Goal: Task Accomplishment & Management: Manage account settings

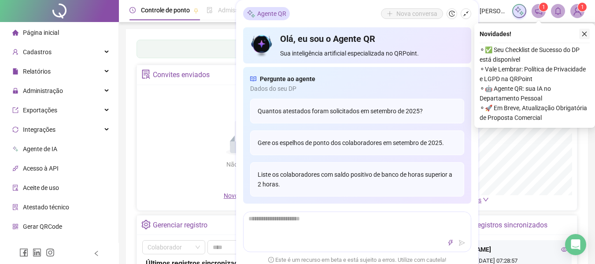
click at [586, 32] on icon "close" at bounding box center [585, 34] width 6 height 6
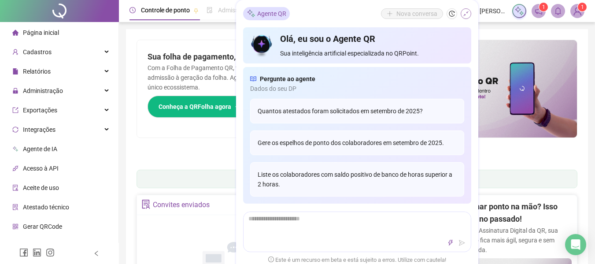
click at [465, 14] on icon "shrink" at bounding box center [466, 14] width 6 height 6
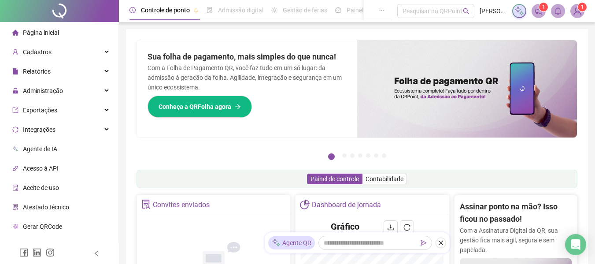
click at [50, 32] on span "Página inicial" at bounding box center [41, 32] width 36 height 7
click at [53, 91] on span "Administração" at bounding box center [43, 90] width 40 height 7
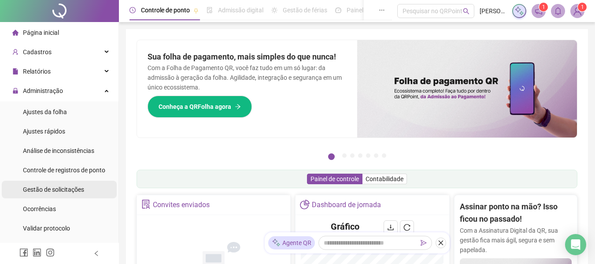
click at [46, 187] on span "Gestão de solicitações" at bounding box center [53, 189] width 61 height 7
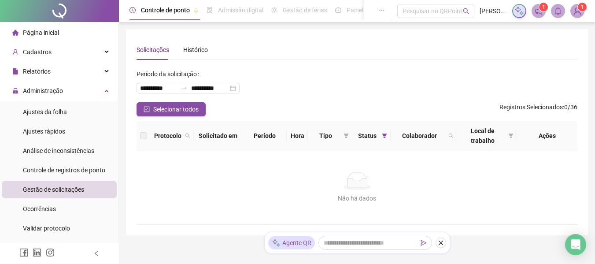
click at [26, 36] on span "Página inicial" at bounding box center [41, 32] width 36 height 7
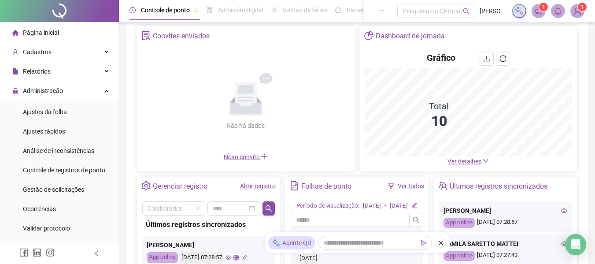
scroll to position [132, 0]
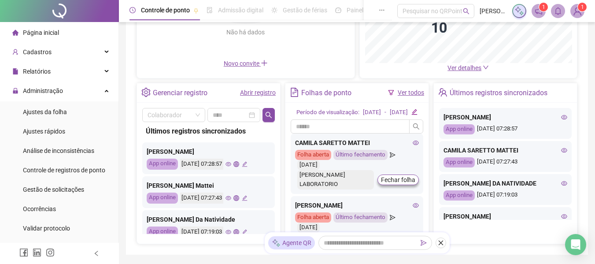
click at [416, 78] on div "Dashboard de jornada Gráfico Total 10 Ver detalhes" at bounding box center [469, 6] width 219 height 146
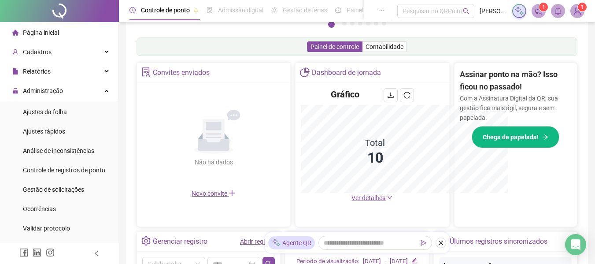
scroll to position [262, 0]
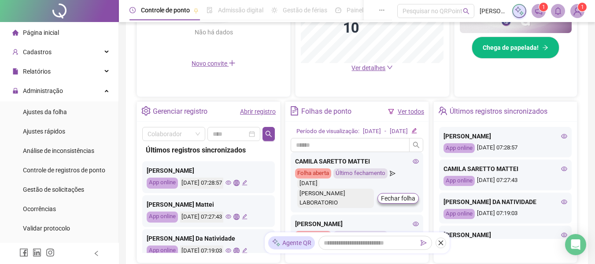
click at [415, 112] on link "Ver todos" at bounding box center [411, 111] width 26 height 7
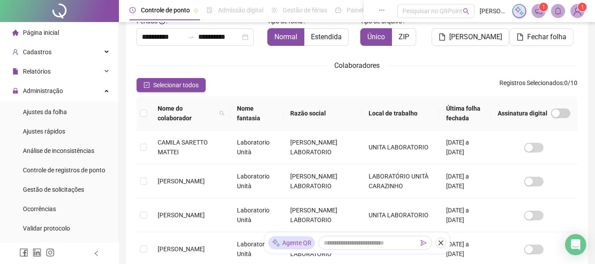
scroll to position [48, 0]
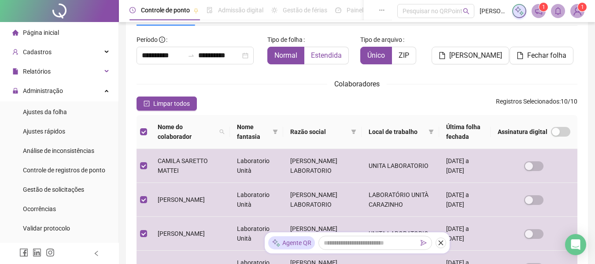
click at [324, 55] on span "Estendida" at bounding box center [326, 55] width 31 height 8
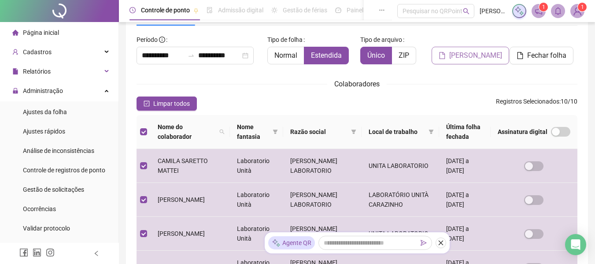
click at [480, 54] on span "[PERSON_NAME]" at bounding box center [475, 55] width 53 height 11
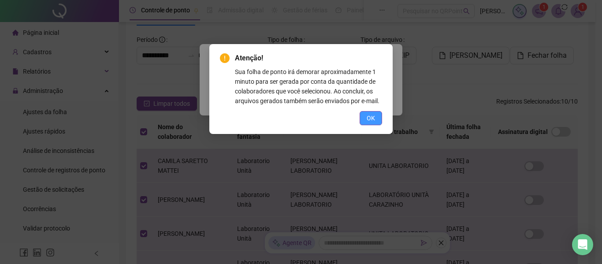
click at [367, 119] on span "OK" at bounding box center [371, 118] width 8 height 10
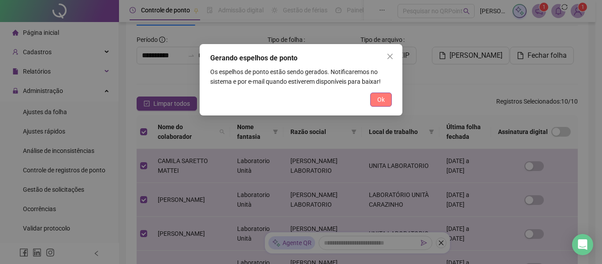
click at [388, 99] on button "Ok" at bounding box center [381, 100] width 22 height 14
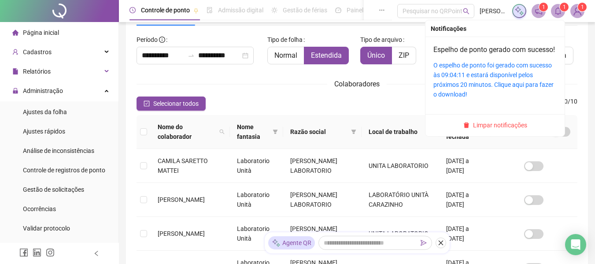
click at [558, 14] on icon "bell" at bounding box center [558, 11] width 6 height 8
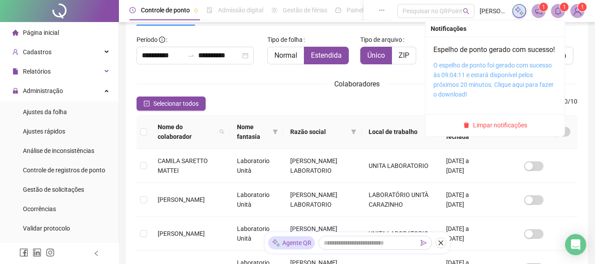
click at [474, 83] on link "O espelho de ponto foi gerado com sucesso às 09:04:11 e estará disponível pelos…" at bounding box center [494, 80] width 120 height 36
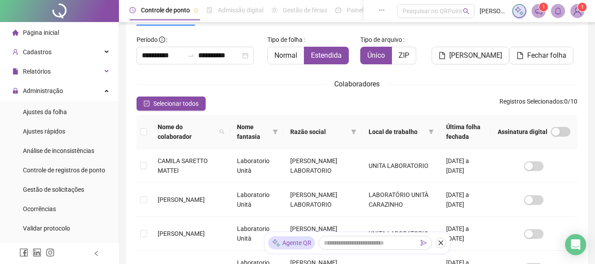
click at [51, 29] on span "Página inicial" at bounding box center [41, 32] width 36 height 7
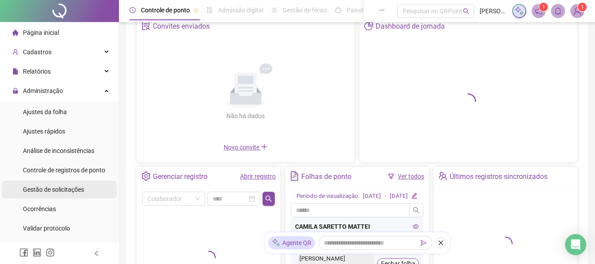
click at [62, 189] on span "Gestão de solicitações" at bounding box center [53, 189] width 61 height 7
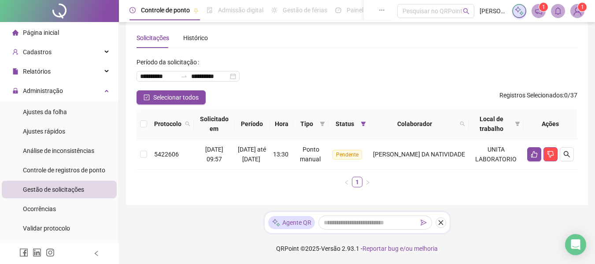
scroll to position [22, 0]
click at [565, 151] on icon "search" at bounding box center [567, 154] width 7 height 7
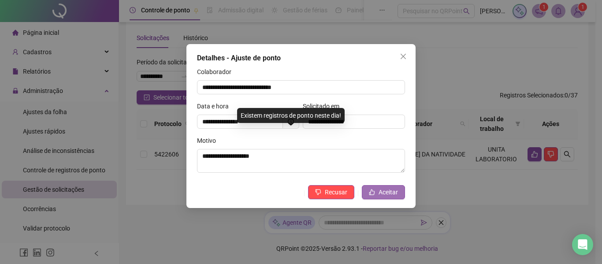
click at [394, 193] on span "Aceitar" at bounding box center [388, 192] width 19 height 10
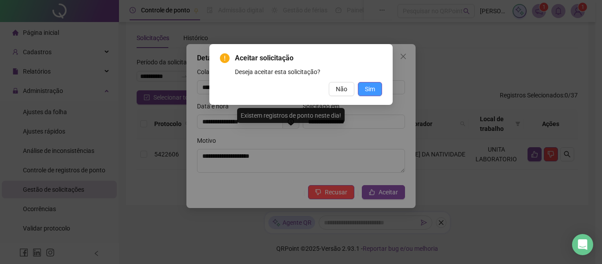
click at [371, 87] on span "Sim" at bounding box center [370, 89] width 10 height 10
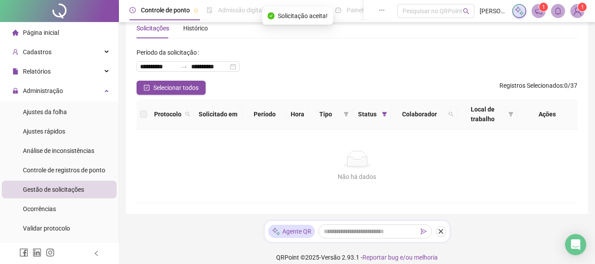
click at [56, 32] on span "Página inicial" at bounding box center [41, 32] width 36 height 7
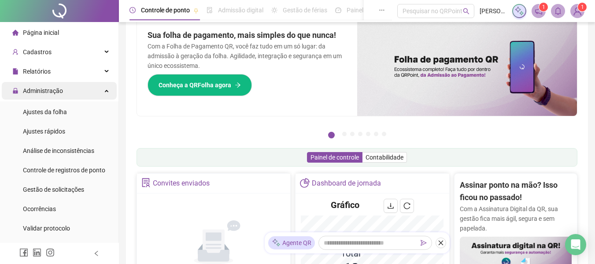
click at [62, 91] on span "Administração" at bounding box center [43, 90] width 40 height 7
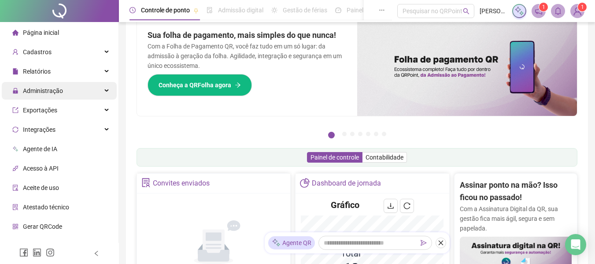
click at [63, 91] on div "Administração" at bounding box center [59, 91] width 115 height 18
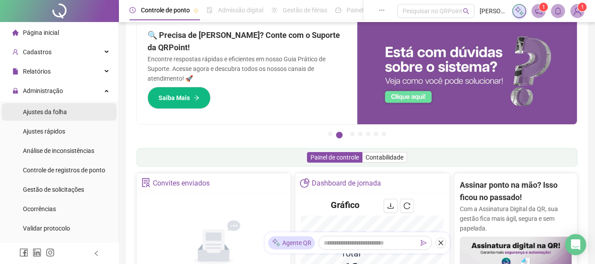
click at [63, 110] on span "Ajustes da folha" at bounding box center [45, 111] width 44 height 7
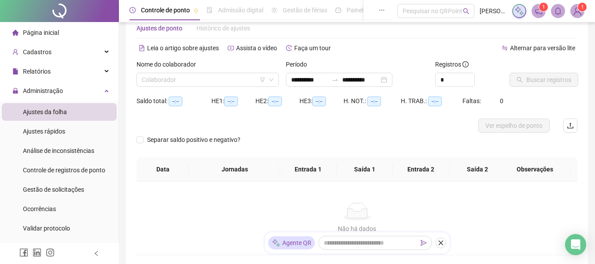
type input "**********"
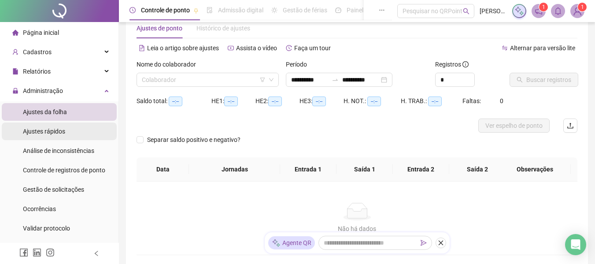
click at [64, 130] on span "Ajustes rápidos" at bounding box center [44, 131] width 42 height 7
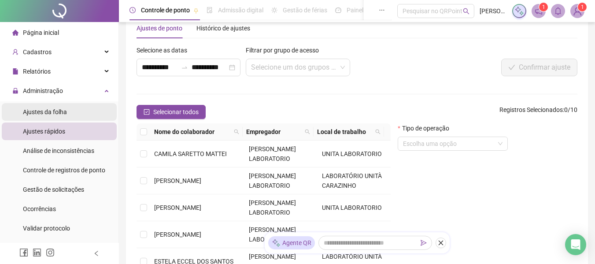
click at [74, 111] on li "Ajustes da folha" at bounding box center [59, 112] width 115 height 18
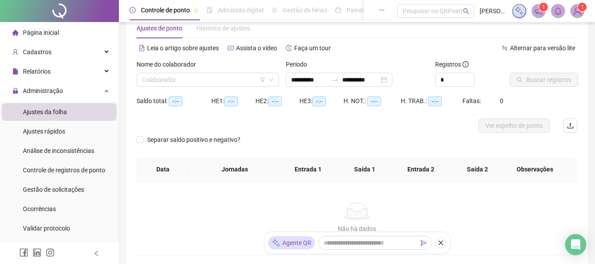
type input "**********"
click at [185, 85] on input "search" at bounding box center [204, 79] width 124 height 13
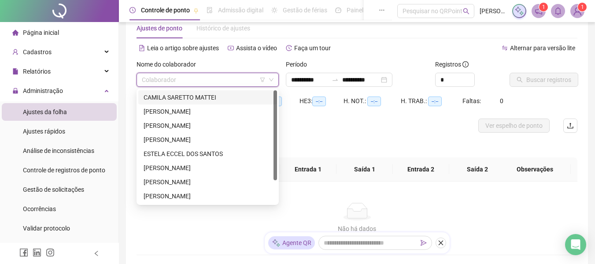
click at [182, 100] on div "CAMILA SARETTO MATTEI" at bounding box center [208, 98] width 128 height 10
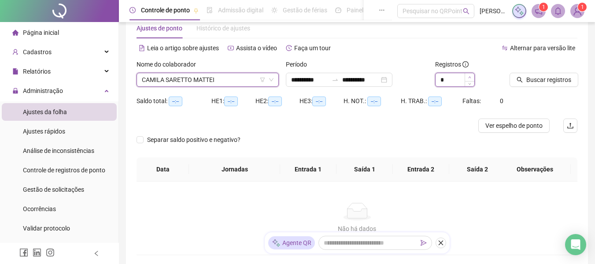
type input "*"
click at [471, 75] on span "Increase Value" at bounding box center [470, 77] width 10 height 8
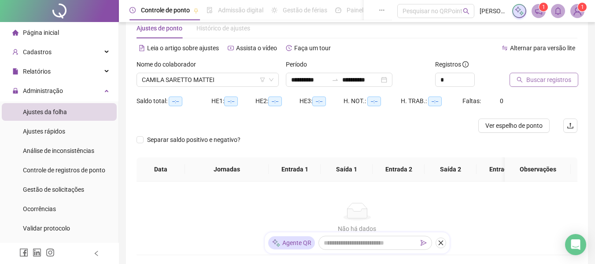
click at [539, 81] on span "Buscar registros" at bounding box center [549, 80] width 45 height 10
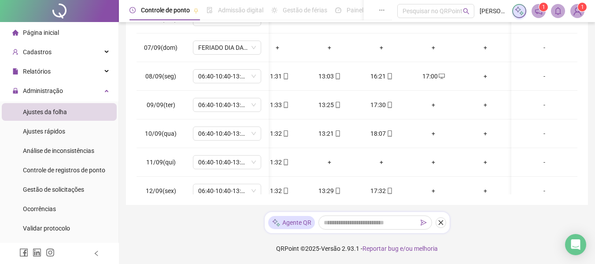
scroll to position [0, 76]
click at [376, 73] on div "16:21" at bounding box center [382, 76] width 38 height 10
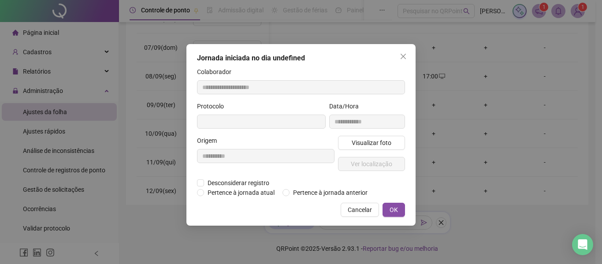
type input "**********"
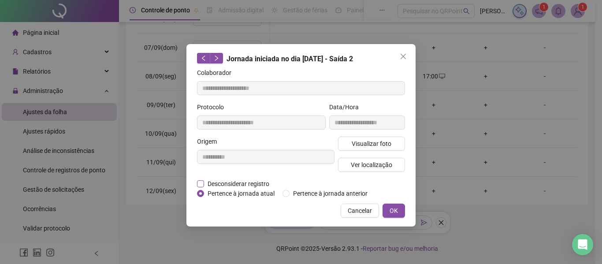
click at [257, 186] on span "Desconsiderar registro" at bounding box center [238, 184] width 69 height 10
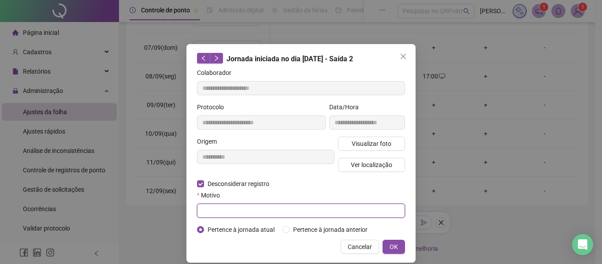
click at [239, 212] on input "text" at bounding box center [301, 211] width 208 height 14
type input "**********"
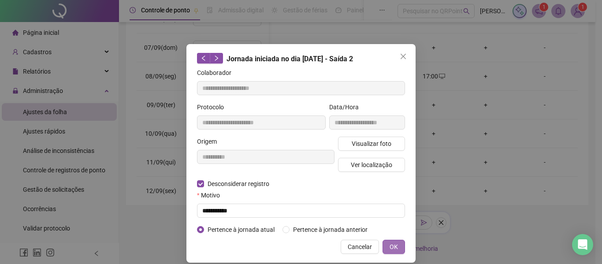
click at [390, 246] on span "OK" at bounding box center [394, 247] width 8 height 10
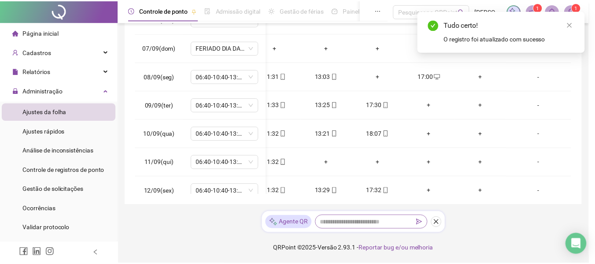
scroll to position [145, 69]
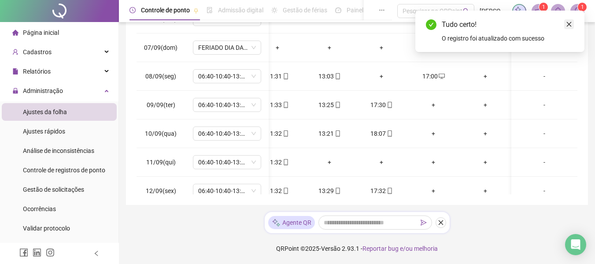
click at [570, 23] on icon "close" at bounding box center [569, 24] width 6 height 6
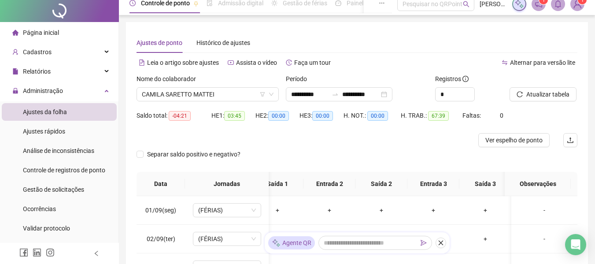
scroll to position [0, 0]
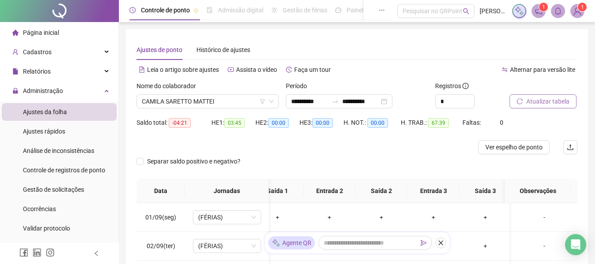
click at [542, 104] on span "Atualizar tabela" at bounding box center [548, 102] width 43 height 10
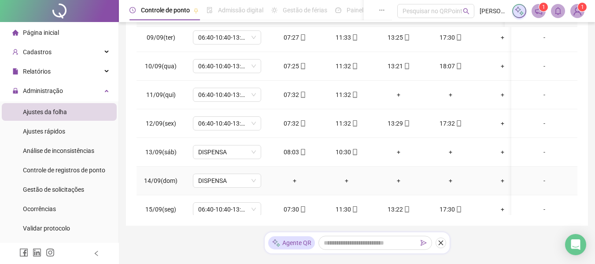
scroll to position [189, 0]
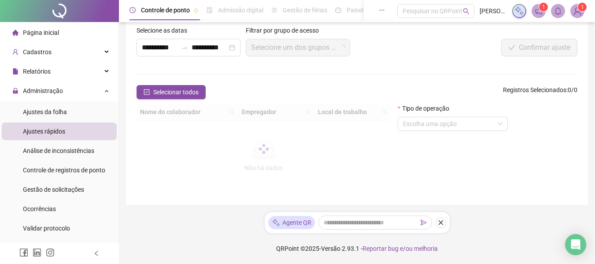
scroll to position [22, 0]
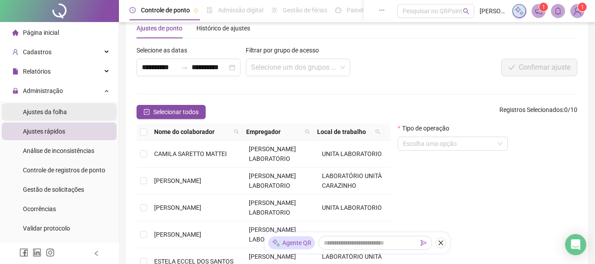
click at [64, 112] on span "Ajustes da folha" at bounding box center [45, 111] width 44 height 7
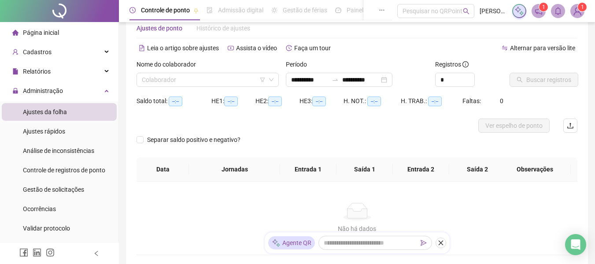
type input "**********"
click at [158, 78] on input "search" at bounding box center [204, 79] width 124 height 13
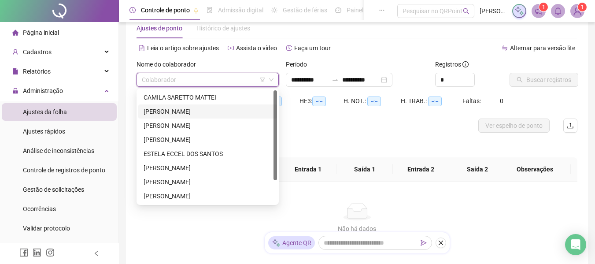
click at [167, 113] on div "[PERSON_NAME]" at bounding box center [208, 112] width 128 height 10
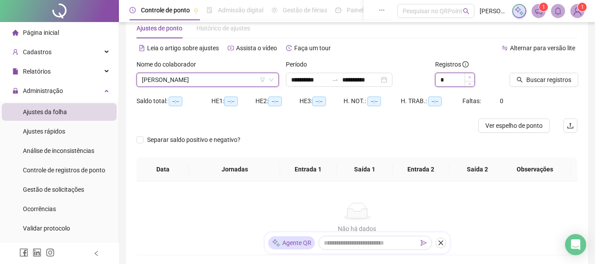
type input "*"
click at [469, 77] on icon "up" at bounding box center [469, 77] width 3 height 3
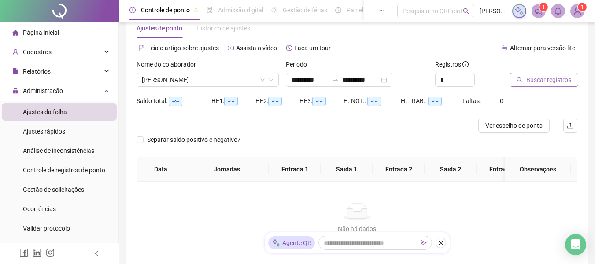
click at [528, 78] on span "Buscar registros" at bounding box center [549, 80] width 45 height 10
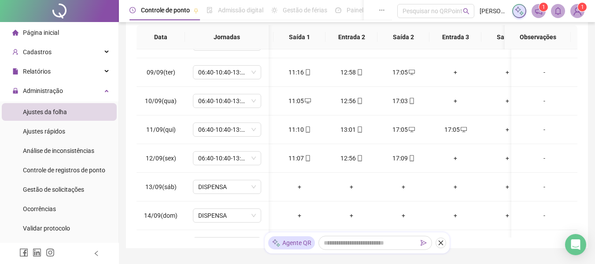
scroll to position [0, 49]
click at [448, 129] on div "17:05" at bounding box center [454, 130] width 38 height 10
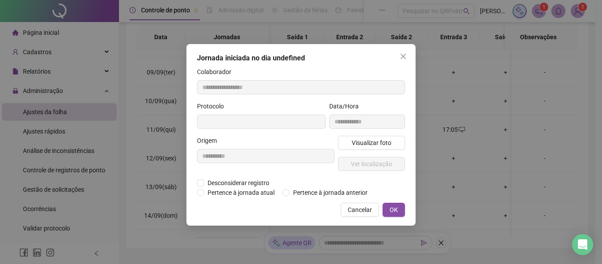
type input "**********"
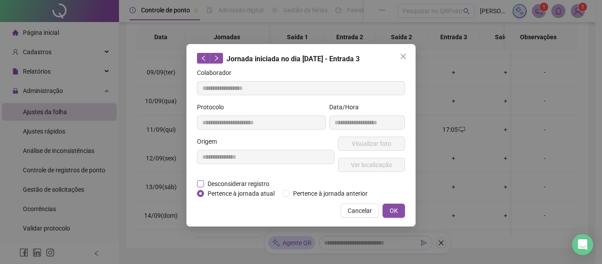
click at [223, 183] on span "Desconsiderar registro" at bounding box center [238, 184] width 69 height 10
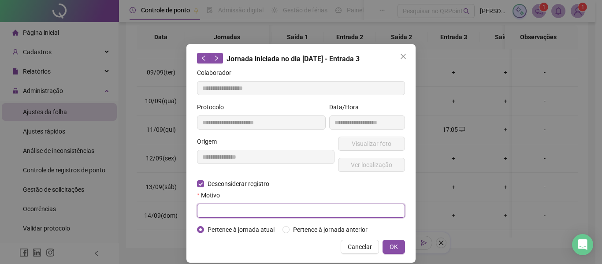
click at [224, 204] on input "text" at bounding box center [301, 211] width 208 height 14
drag, startPoint x: 245, startPoint y: 210, endPoint x: 163, endPoint y: 199, distance: 82.8
click at [163, 199] on div "**********" at bounding box center [301, 132] width 602 height 264
type input "**********"
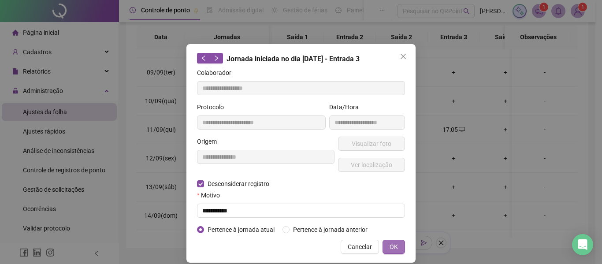
click at [394, 246] on span "OK" at bounding box center [394, 247] width 8 height 10
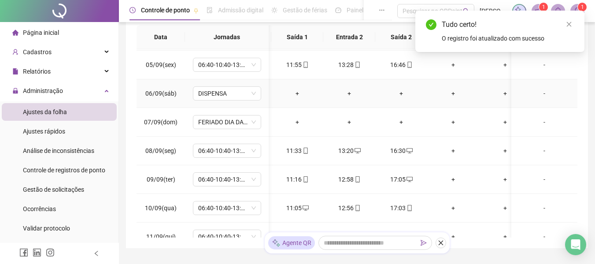
scroll to position [88, 49]
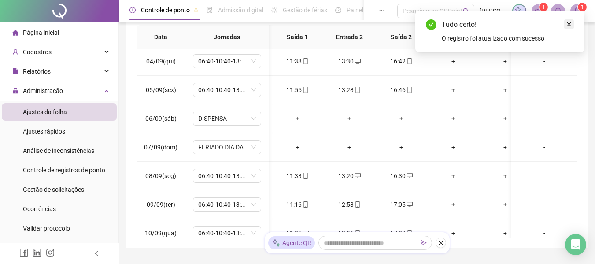
click at [566, 25] on link "Close" at bounding box center [570, 24] width 10 height 10
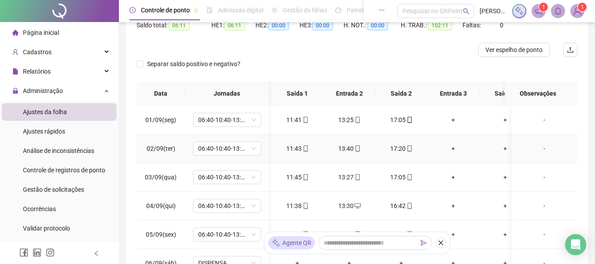
scroll to position [0, 0]
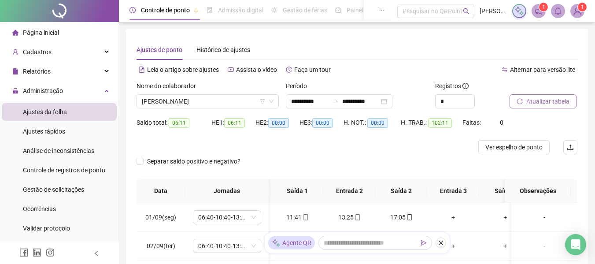
click at [520, 103] on icon "reload" at bounding box center [520, 101] width 6 height 6
click at [219, 103] on span "[PERSON_NAME]" at bounding box center [208, 101] width 132 height 13
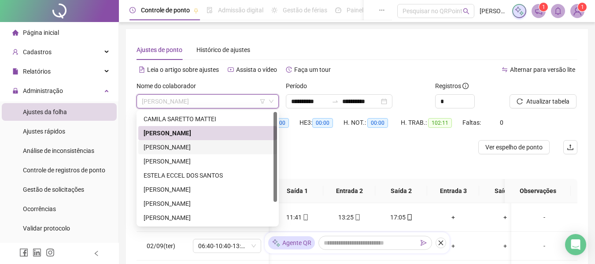
click at [195, 149] on div "[PERSON_NAME]" at bounding box center [208, 147] width 128 height 10
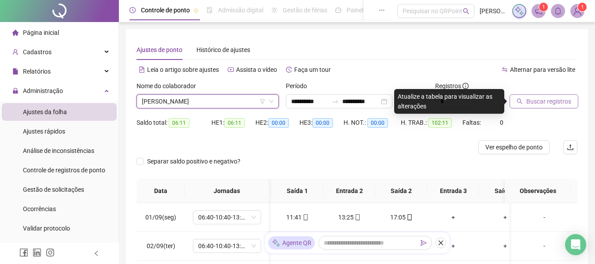
click at [542, 98] on span "Buscar registros" at bounding box center [549, 102] width 45 height 10
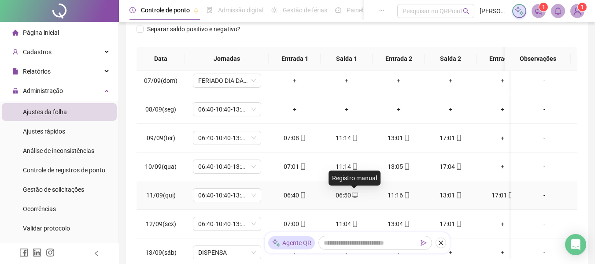
click at [351, 195] on span "desktop" at bounding box center [354, 195] width 7 height 6
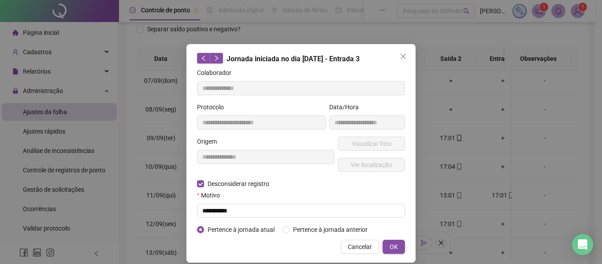
type input "**********"
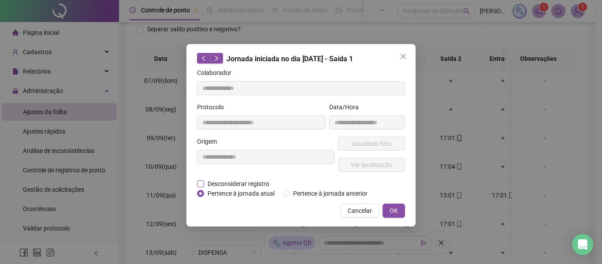
click at [249, 182] on span "Desconsiderar registro" at bounding box center [238, 184] width 69 height 10
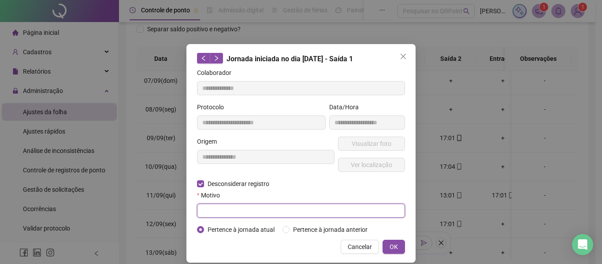
click at [220, 206] on input "text" at bounding box center [301, 211] width 208 height 14
paste input "**********"
type input "**********"
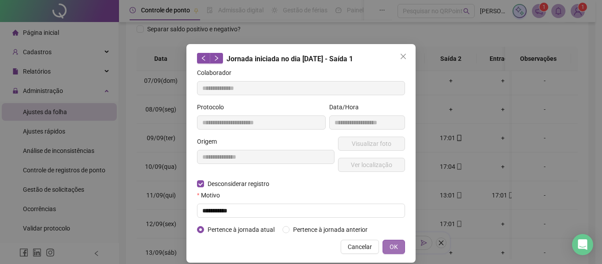
click at [391, 246] on span "OK" at bounding box center [394, 247] width 8 height 10
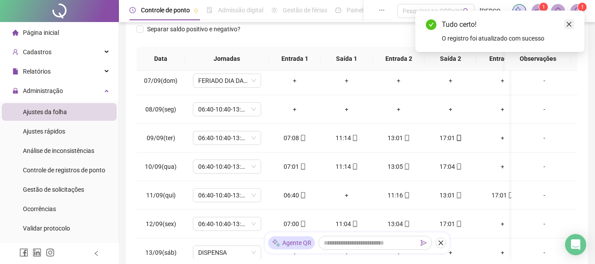
click at [571, 25] on icon "close" at bounding box center [569, 24] width 6 height 6
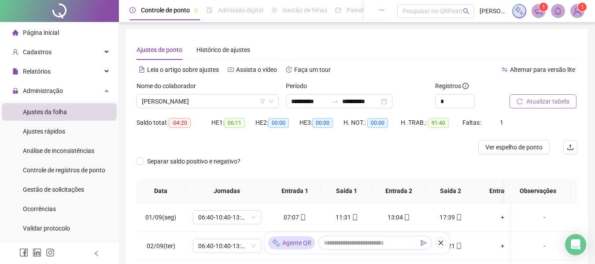
click at [525, 100] on button "Atualizar tabela" at bounding box center [543, 101] width 67 height 14
click at [215, 102] on span "[PERSON_NAME]" at bounding box center [208, 101] width 132 height 13
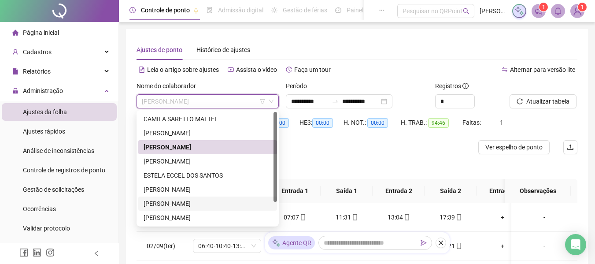
click at [197, 204] on div "[PERSON_NAME]" at bounding box center [208, 204] width 128 height 10
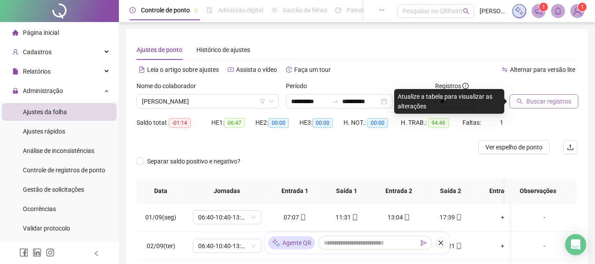
click at [551, 105] on span "Buscar registros" at bounding box center [549, 102] width 45 height 10
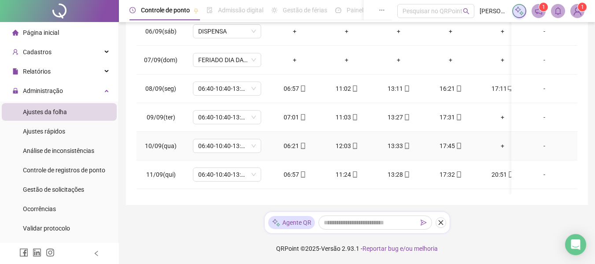
scroll to position [176, 0]
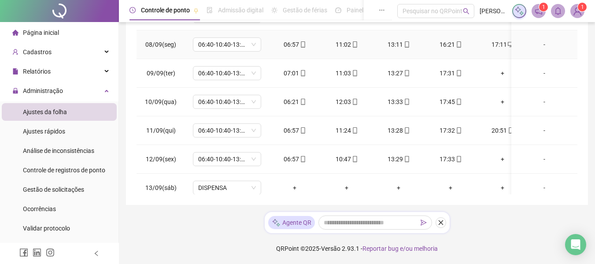
click at [449, 46] on div "16:21" at bounding box center [451, 45] width 38 height 10
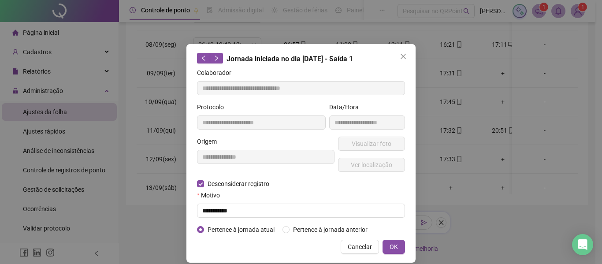
type input "**********"
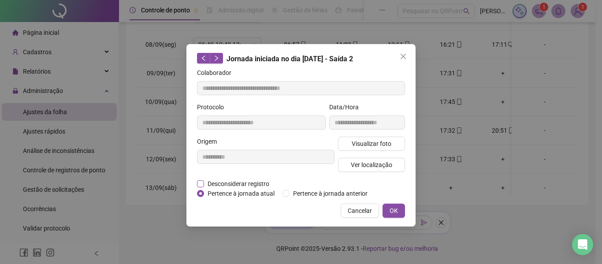
click at [232, 183] on span "Desconsiderar registro" at bounding box center [238, 184] width 69 height 10
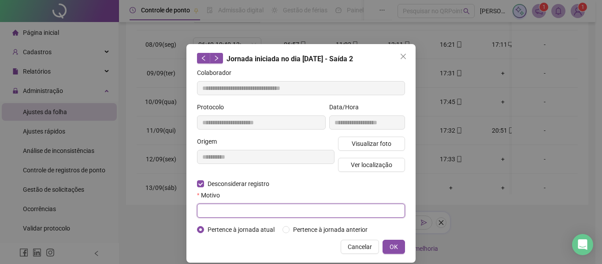
click at [230, 211] on input "text" at bounding box center [301, 211] width 208 height 14
paste input "**********"
type input "**********"
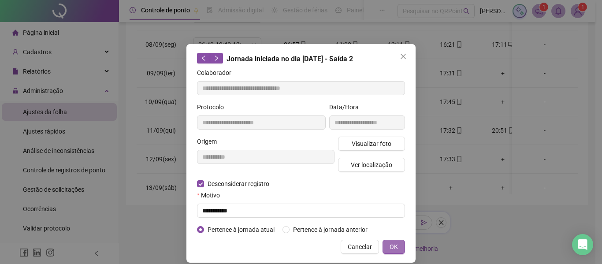
click at [398, 245] on button "OK" at bounding box center [394, 247] width 22 height 14
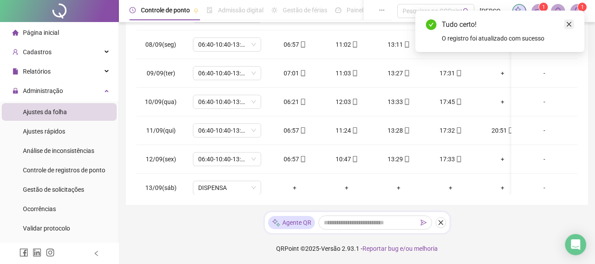
click at [569, 21] on icon "close" at bounding box center [569, 24] width 6 height 6
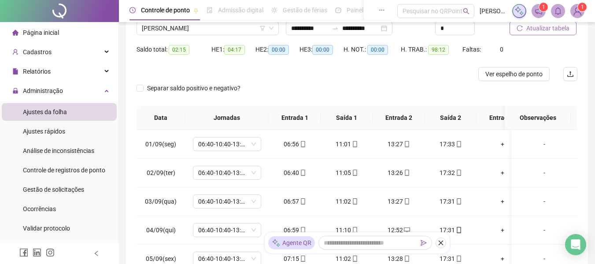
scroll to position [0, 0]
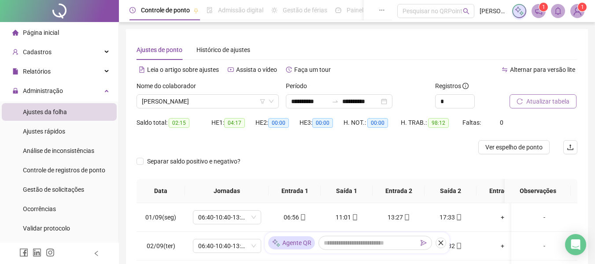
click at [539, 100] on span "Atualizar tabela" at bounding box center [548, 102] width 43 height 10
click at [249, 104] on span "[PERSON_NAME]" at bounding box center [208, 101] width 132 height 13
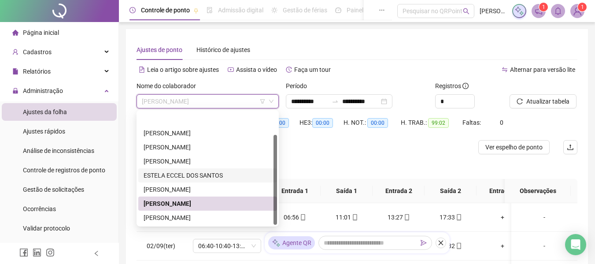
scroll to position [28, 0]
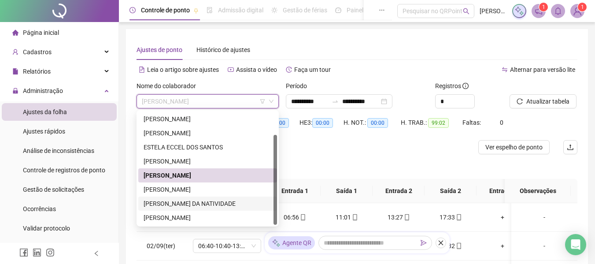
click at [189, 206] on div "[PERSON_NAME] DA NATIVIDADE" at bounding box center [208, 204] width 128 height 10
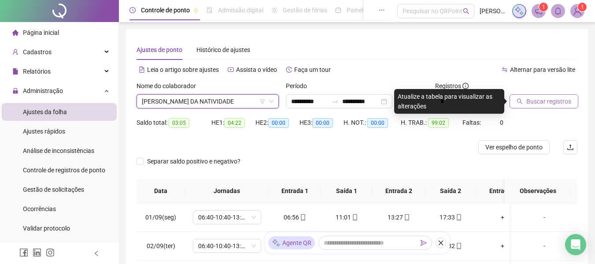
click at [540, 98] on span "Buscar registros" at bounding box center [549, 102] width 45 height 10
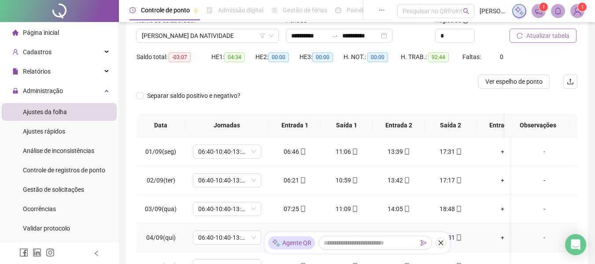
scroll to position [65, 0]
click at [52, 30] on span "Página inicial" at bounding box center [41, 32] width 36 height 7
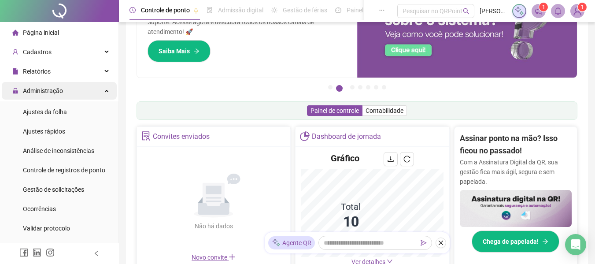
scroll to position [63, 0]
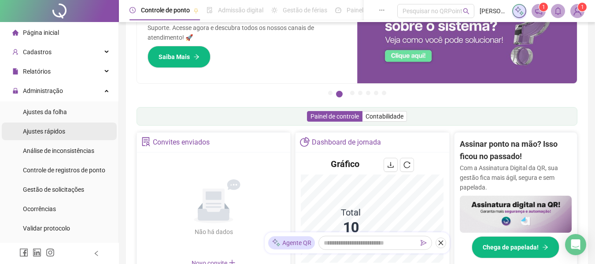
click at [45, 132] on span "Ajustes rápidos" at bounding box center [44, 131] width 42 height 7
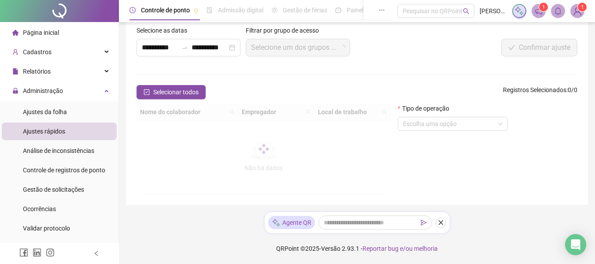
scroll to position [63, 0]
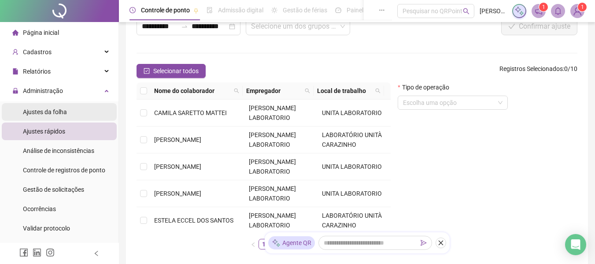
click at [46, 112] on span "Ajustes da folha" at bounding box center [45, 111] width 44 height 7
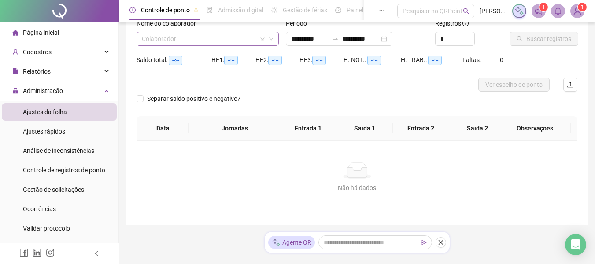
click at [197, 37] on input "search" at bounding box center [204, 38] width 124 height 13
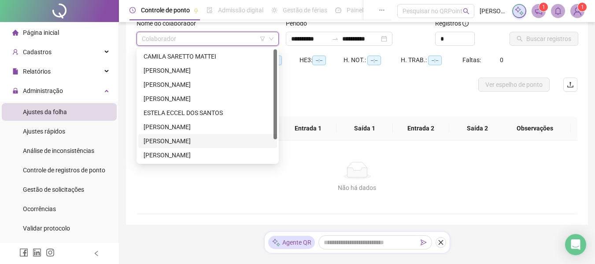
type input "**********"
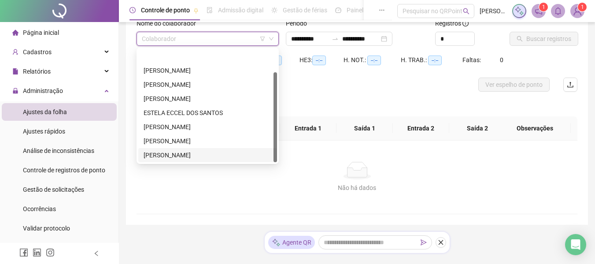
scroll to position [28, 0]
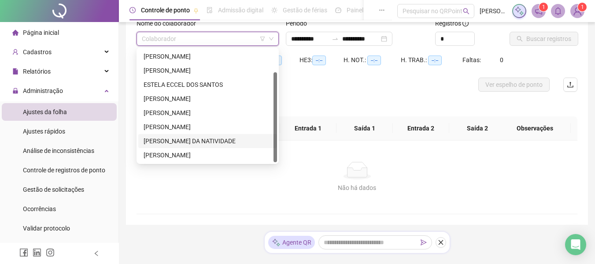
click at [172, 140] on div "[PERSON_NAME] DA NATIVIDADE" at bounding box center [208, 141] width 128 height 10
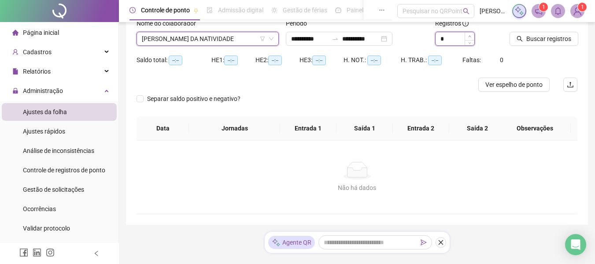
type input "*"
click at [471, 37] on icon "up" at bounding box center [469, 36] width 3 height 3
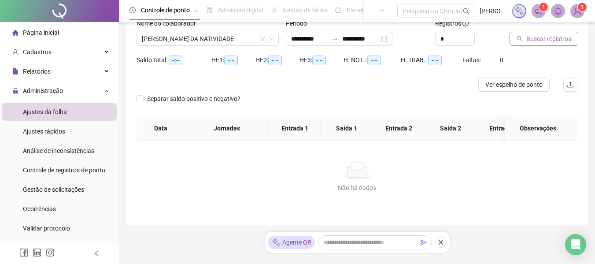
click at [535, 39] on span "Buscar registros" at bounding box center [549, 39] width 45 height 10
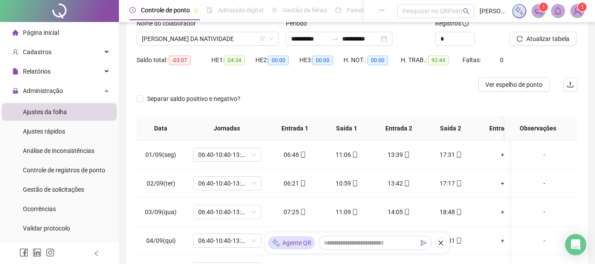
click at [34, 33] on span "Página inicial" at bounding box center [41, 32] width 36 height 7
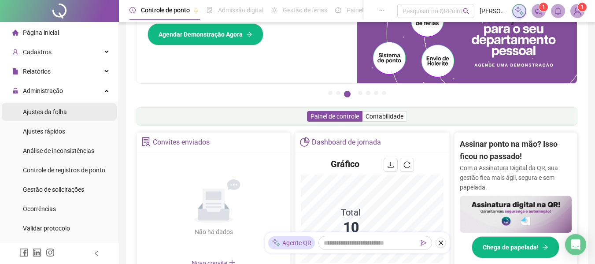
click at [63, 116] on div "Ajustes da folha" at bounding box center [45, 112] width 44 height 18
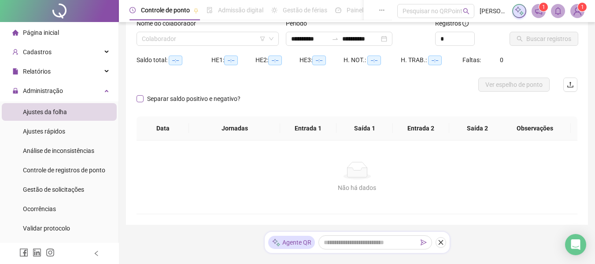
type input "**********"
click at [183, 34] on input "search" at bounding box center [204, 38] width 124 height 13
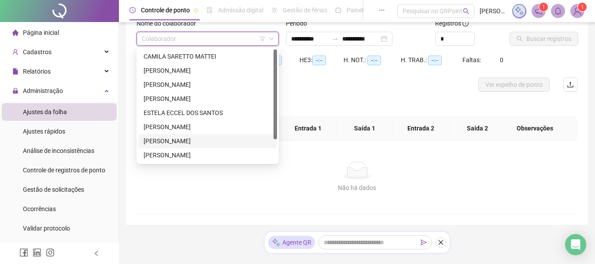
click at [182, 141] on div "[PERSON_NAME]" at bounding box center [208, 141] width 128 height 10
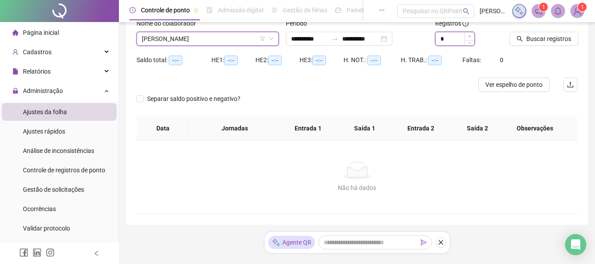
type input "*"
click at [472, 37] on span "Increase Value" at bounding box center [470, 36] width 10 height 8
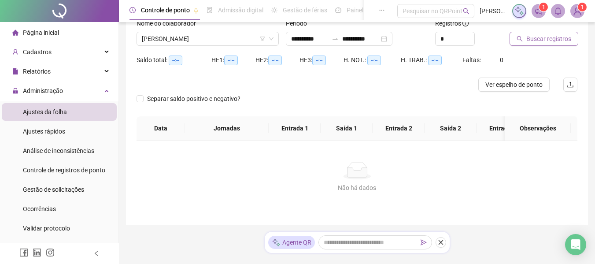
click at [538, 40] on span "Buscar registros" at bounding box center [549, 39] width 45 height 10
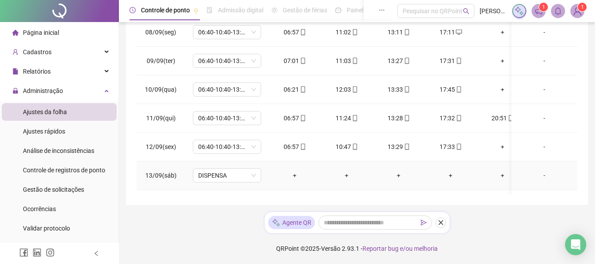
scroll to position [145, 0]
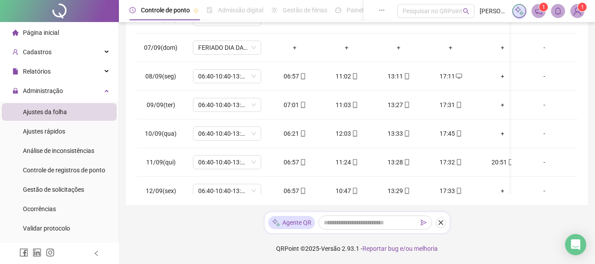
click at [52, 33] on span "Página inicial" at bounding box center [41, 32] width 36 height 7
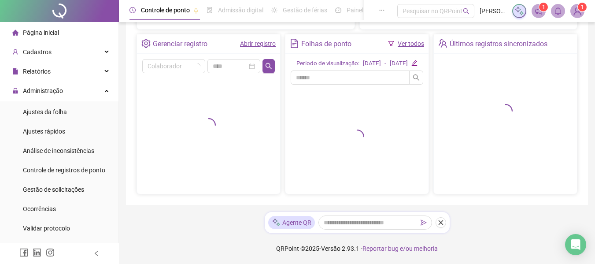
scroll to position [190, 0]
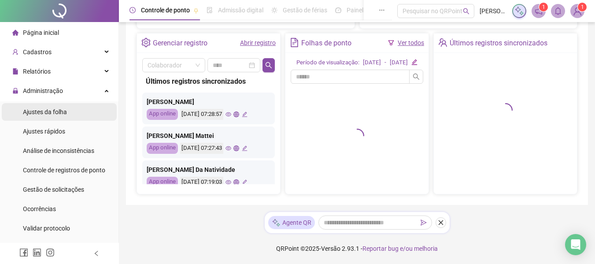
click at [59, 112] on span "Ajustes da folha" at bounding box center [45, 111] width 44 height 7
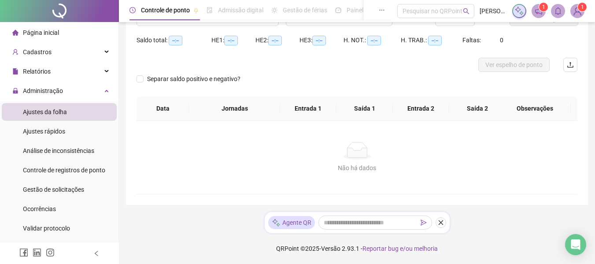
scroll to position [82, 0]
type input "**********"
click at [74, 135] on li "Ajustes rápidos" at bounding box center [59, 132] width 115 height 18
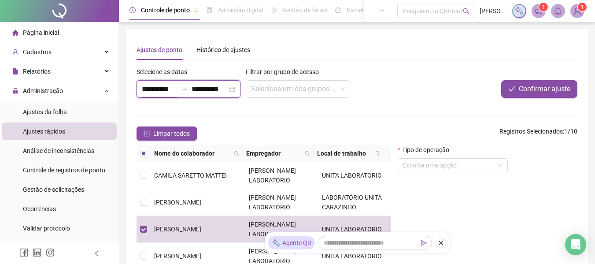
click at [159, 86] on input "**********" at bounding box center [160, 89] width 36 height 11
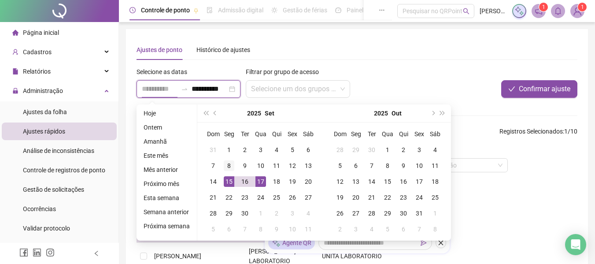
type input "**********"
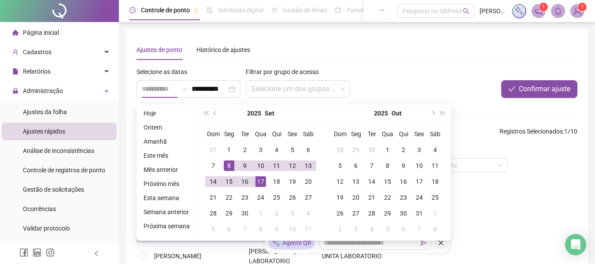
click at [227, 168] on div "8" at bounding box center [229, 165] width 11 height 11
type input "**********"
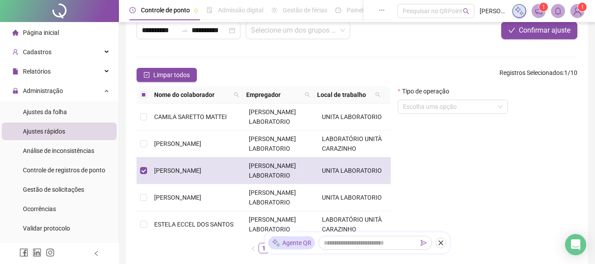
scroll to position [44, 0]
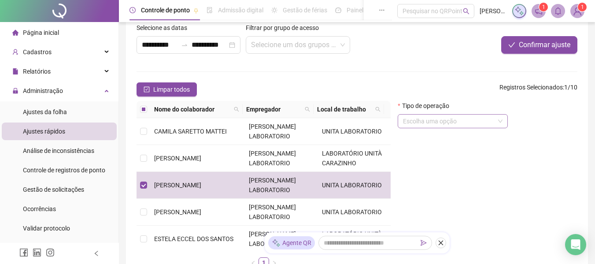
click at [440, 123] on input "search" at bounding box center [449, 121] width 92 height 13
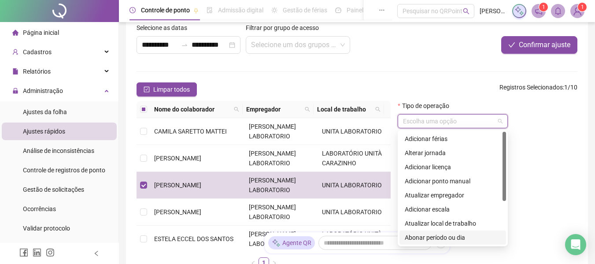
click at [436, 237] on div "Abonar período ou dia" at bounding box center [453, 238] width 96 height 10
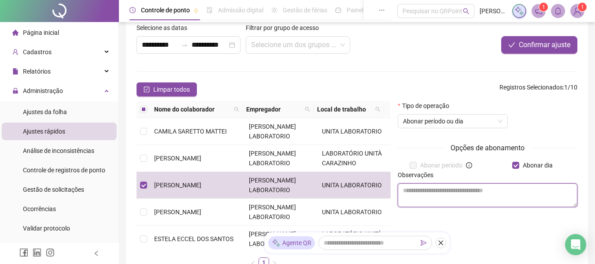
click at [481, 193] on textarea at bounding box center [488, 195] width 180 height 24
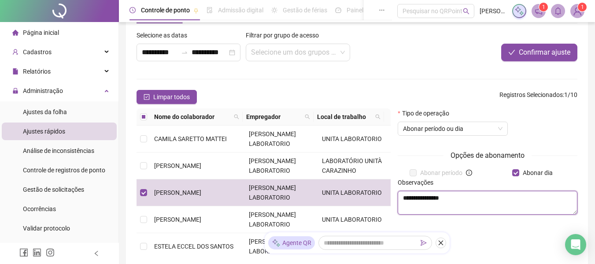
scroll to position [0, 0]
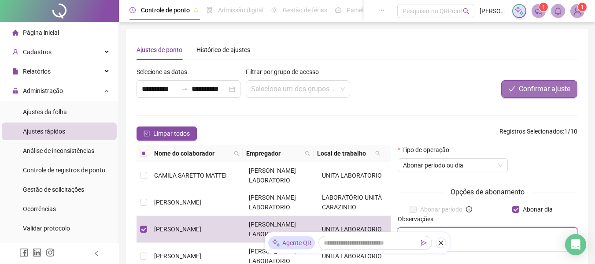
type textarea "**********"
click at [536, 86] on span "Confirmar ajuste" at bounding box center [545, 89] width 52 height 11
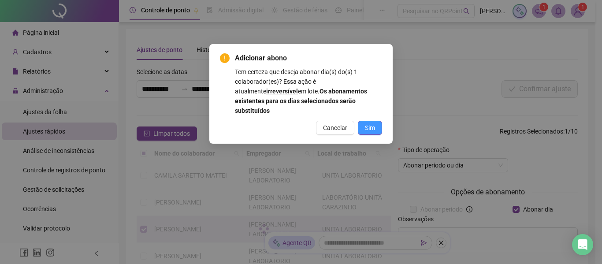
click at [374, 123] on span "Sim" at bounding box center [370, 128] width 10 height 10
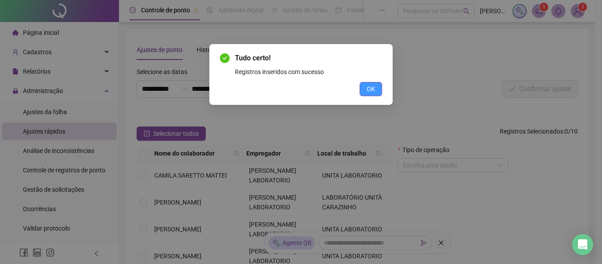
click at [378, 85] on button "OK" at bounding box center [371, 89] width 22 height 14
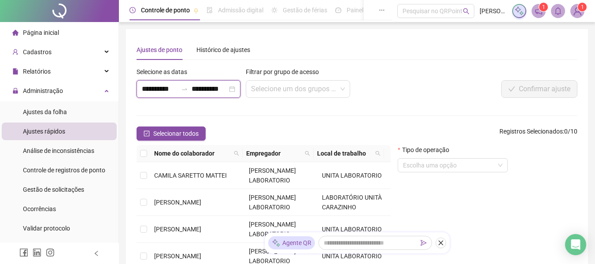
click at [169, 91] on input "**********" at bounding box center [160, 89] width 36 height 11
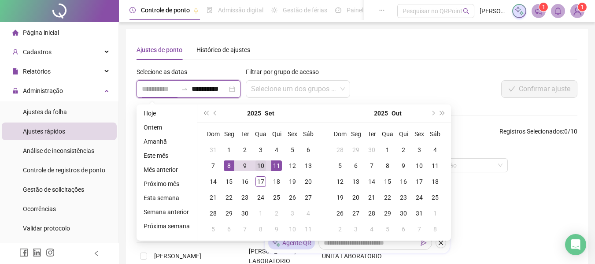
type input "**********"
click at [259, 166] on div "10" at bounding box center [261, 165] width 11 height 11
type input "**********"
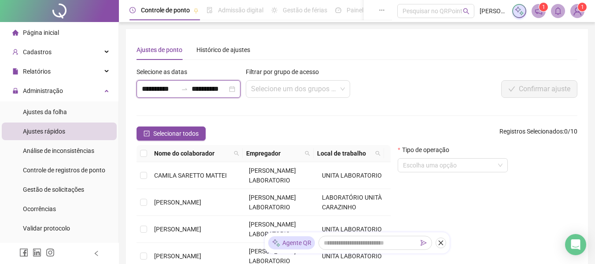
click at [164, 89] on input "**********" at bounding box center [160, 89] width 36 height 11
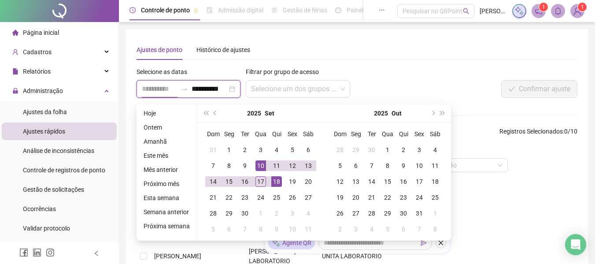
type input "**********"
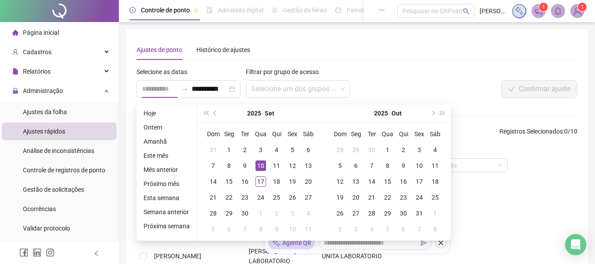
click at [260, 165] on div "10" at bounding box center [261, 165] width 11 height 11
type input "**********"
click at [295, 164] on div "12" at bounding box center [292, 165] width 11 height 11
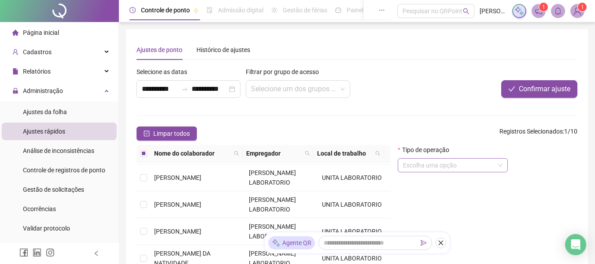
click at [448, 166] on input "search" at bounding box center [449, 165] width 92 height 13
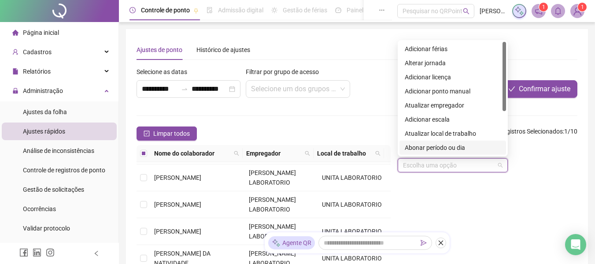
click at [441, 146] on div "Abonar período ou dia" at bounding box center [453, 148] width 96 height 10
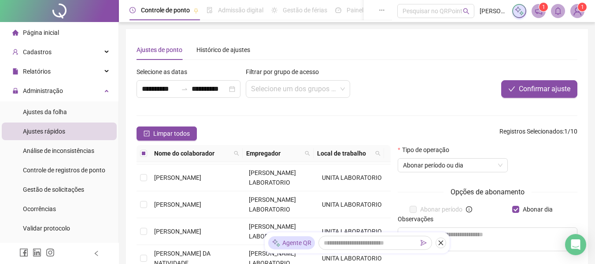
scroll to position [44, 0]
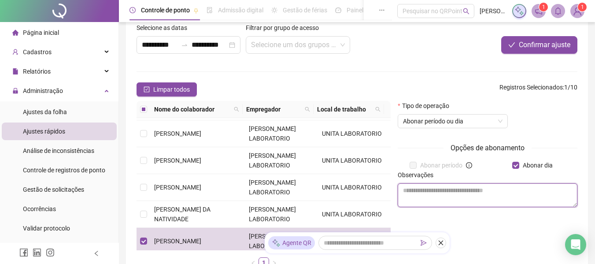
click at [479, 196] on textarea at bounding box center [488, 195] width 180 height 24
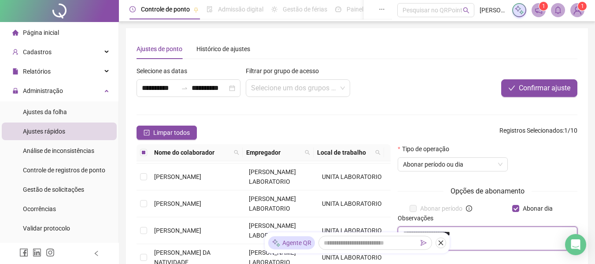
scroll to position [0, 0]
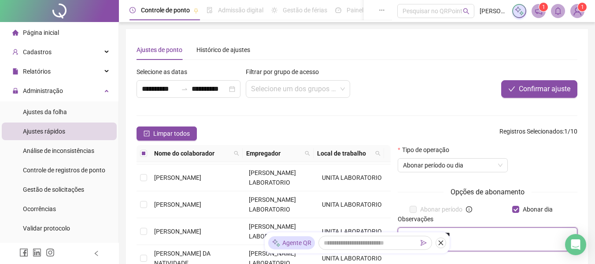
type textarea "**********"
click at [531, 87] on span "Confirmar ajuste" at bounding box center [545, 89] width 52 height 11
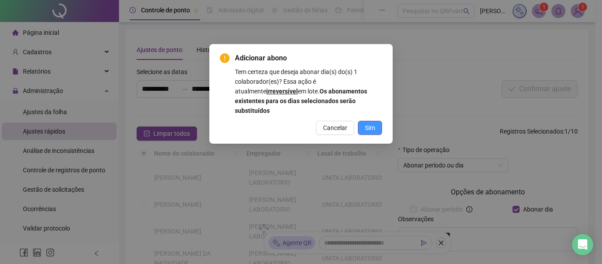
click at [371, 123] on span "Sim" at bounding box center [370, 128] width 10 height 10
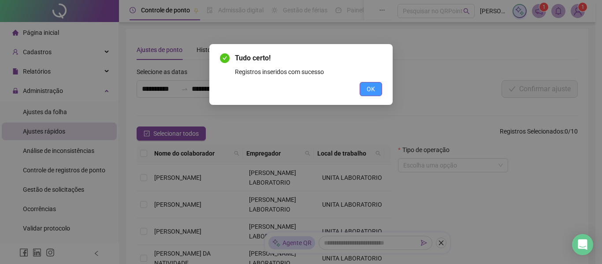
click at [374, 92] on span "OK" at bounding box center [371, 89] width 8 height 10
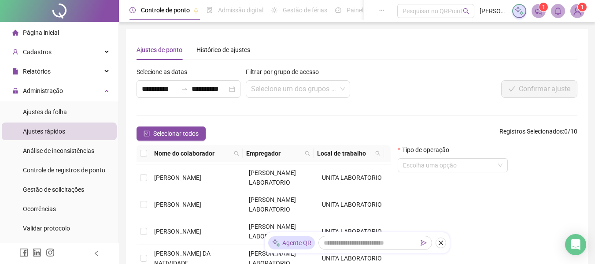
click at [45, 29] on span "Página inicial" at bounding box center [41, 32] width 36 height 7
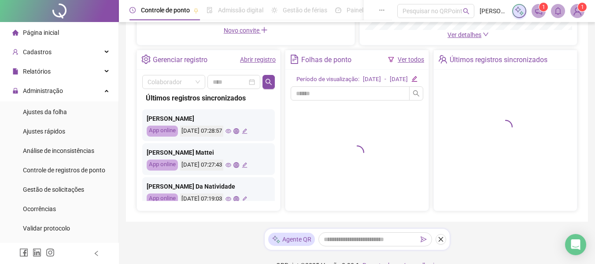
scroll to position [176, 0]
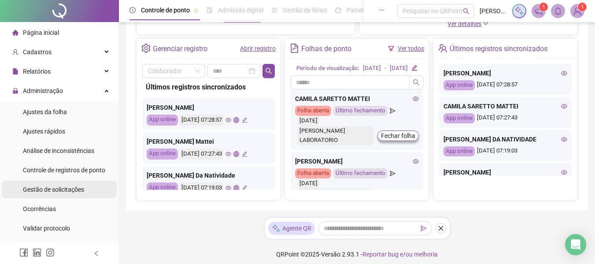
click at [56, 191] on span "Gestão de solicitações" at bounding box center [53, 189] width 61 height 7
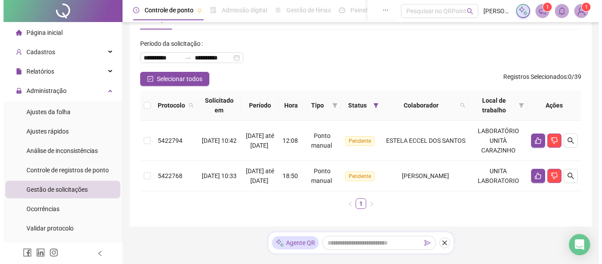
scroll to position [62, 0]
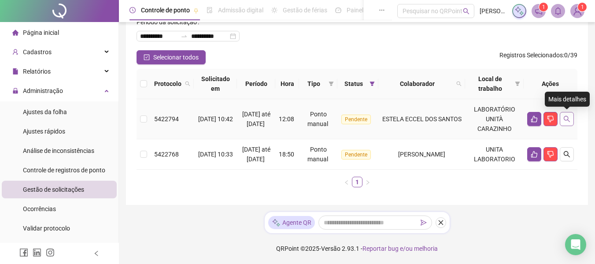
click at [566, 115] on icon "search" at bounding box center [567, 118] width 7 height 7
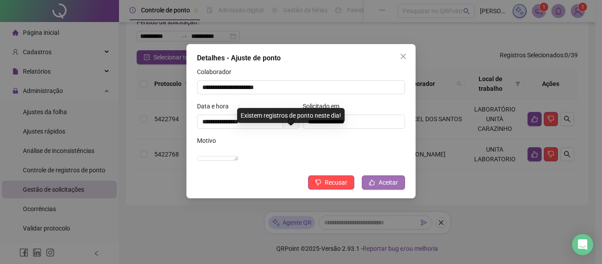
click at [373, 186] on icon "like" at bounding box center [372, 182] width 6 height 6
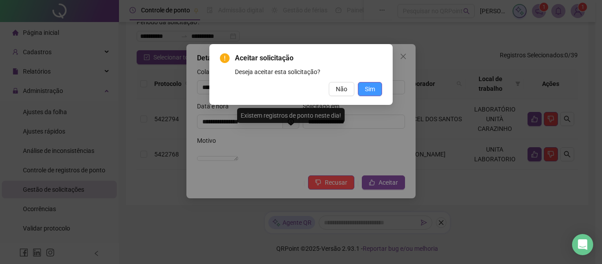
click at [370, 90] on span "Sim" at bounding box center [370, 89] width 10 height 10
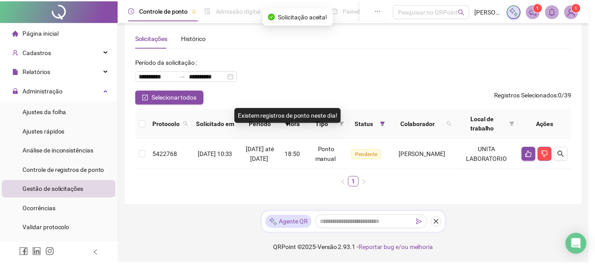
scroll to position [22, 0]
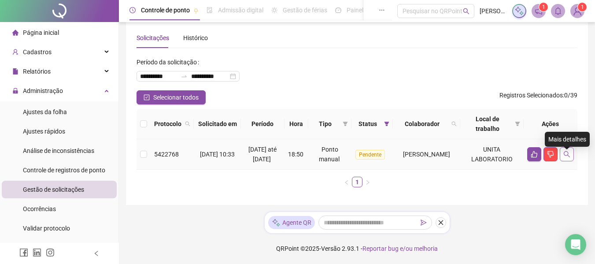
click at [566, 151] on icon "search" at bounding box center [567, 154] width 7 height 7
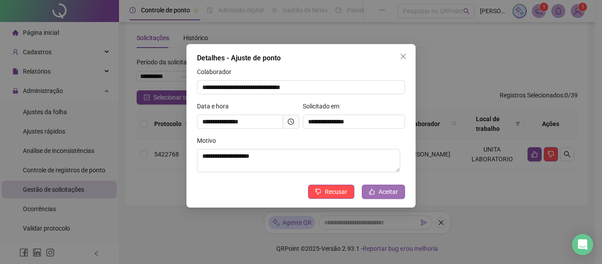
click at [372, 190] on icon "like" at bounding box center [372, 192] width 6 height 6
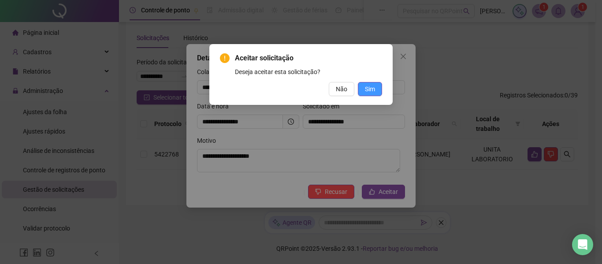
click at [364, 87] on button "Sim" at bounding box center [370, 89] width 24 height 14
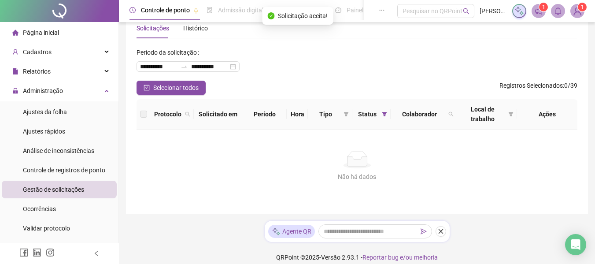
click at [57, 31] on span "Página inicial" at bounding box center [41, 32] width 36 height 7
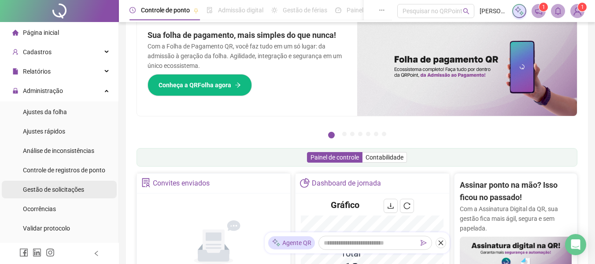
click at [42, 188] on span "Gestão de solicitações" at bounding box center [53, 189] width 61 height 7
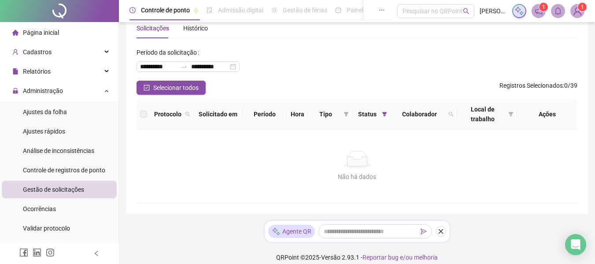
click at [71, 190] on span "Gestão de solicitações" at bounding box center [53, 189] width 61 height 7
click at [55, 110] on span "Ajustes da folha" at bounding box center [45, 111] width 44 height 7
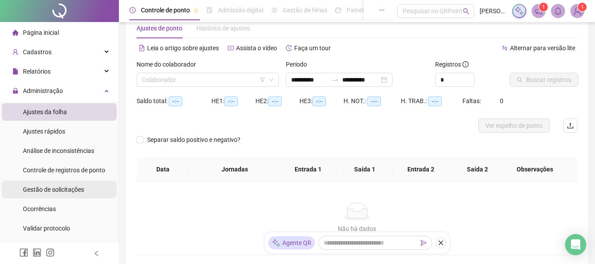
type input "**********"
click at [60, 186] on span "Gestão de solicitações" at bounding box center [53, 189] width 61 height 7
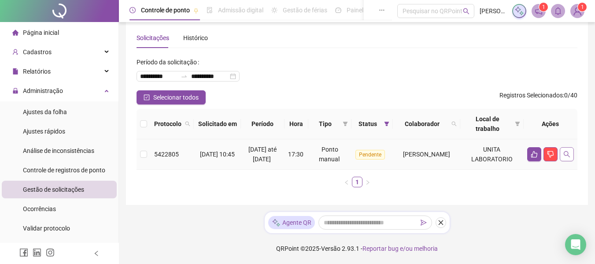
click at [570, 151] on icon "search" at bounding box center [567, 154] width 7 height 7
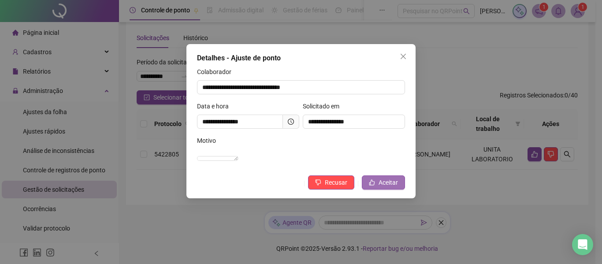
click at [366, 189] on button "Aceitar" at bounding box center [383, 182] width 43 height 14
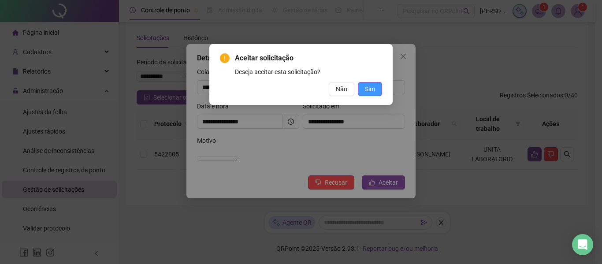
click at [374, 87] on span "Sim" at bounding box center [370, 89] width 10 height 10
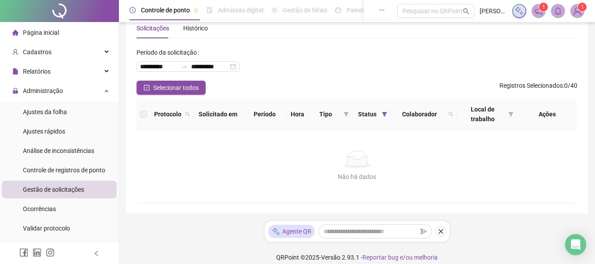
click at [43, 38] on div "Página inicial" at bounding box center [35, 33] width 47 height 18
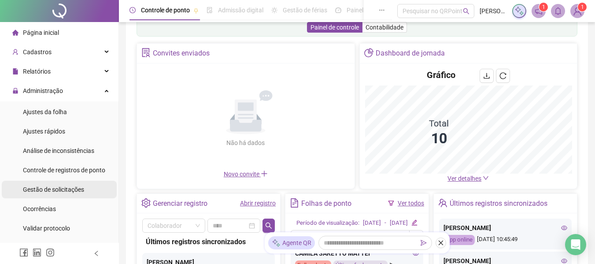
click at [67, 192] on span "Gestão de solicitações" at bounding box center [53, 189] width 61 height 7
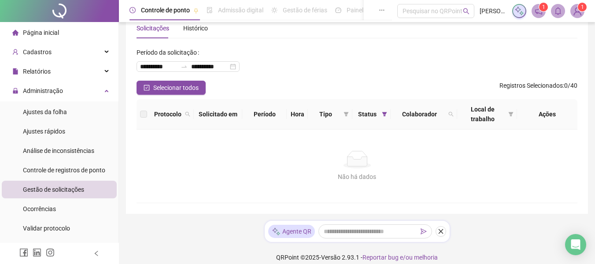
click at [40, 32] on span "Página inicial" at bounding box center [41, 32] width 36 height 7
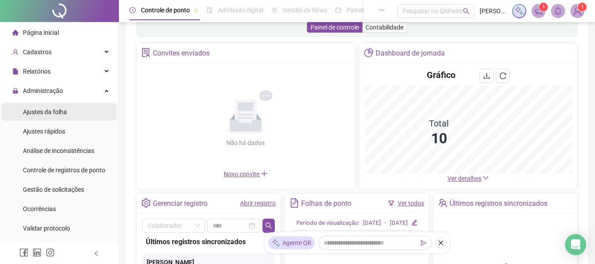
click at [71, 112] on li "Ajustes da folha" at bounding box center [59, 112] width 115 height 18
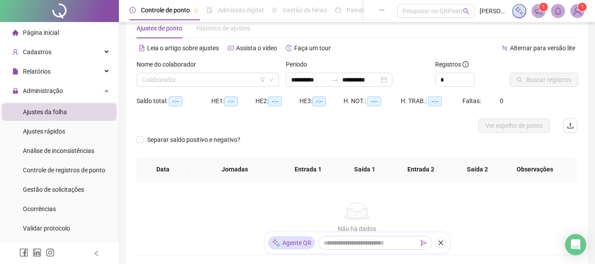
type input "**********"
click at [65, 135] on li "Ajustes rápidos" at bounding box center [59, 132] width 115 height 18
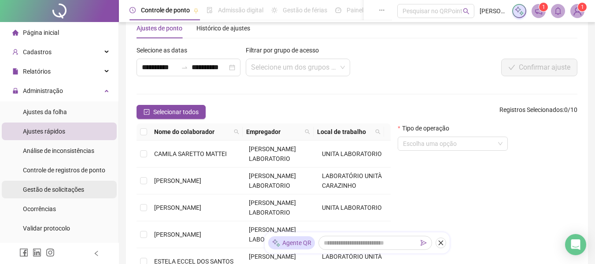
click at [64, 190] on span "Gestão de solicitações" at bounding box center [53, 189] width 61 height 7
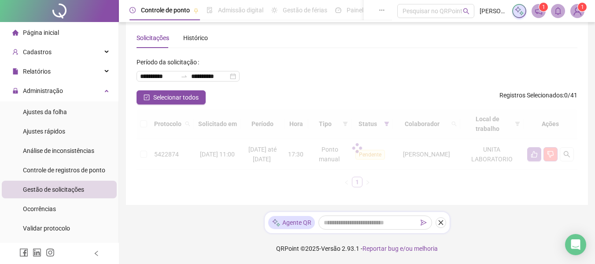
scroll to position [12, 0]
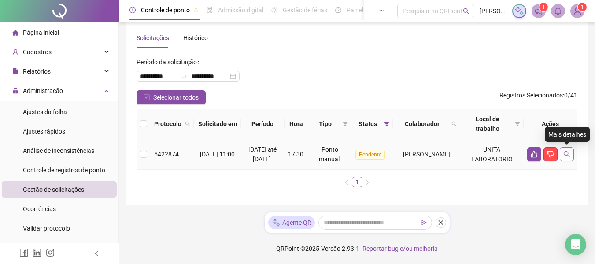
click at [568, 155] on icon "search" at bounding box center [567, 154] width 6 height 6
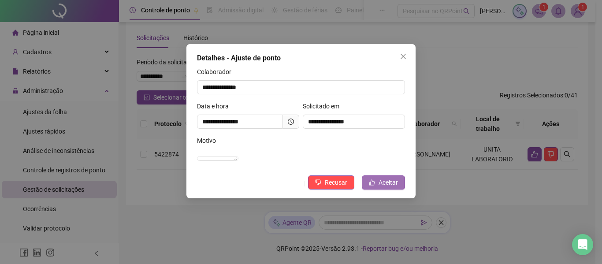
click at [397, 187] on span "Aceitar" at bounding box center [388, 183] width 19 height 10
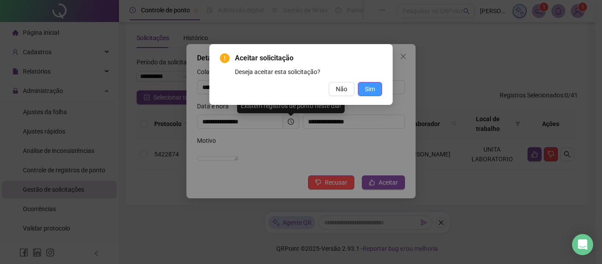
click at [373, 85] on span "Sim" at bounding box center [370, 89] width 10 height 10
